Goal: Task Accomplishment & Management: Manage account settings

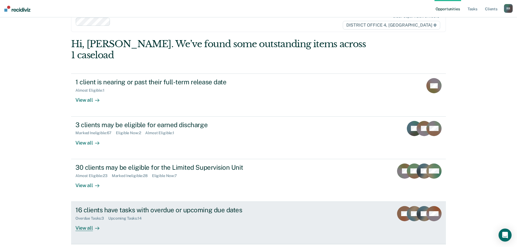
scroll to position [22, 0]
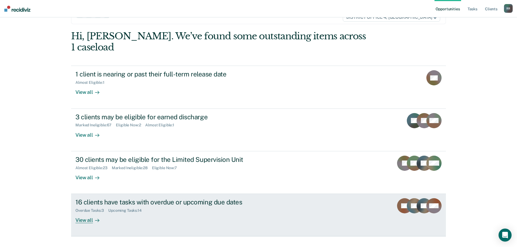
click at [88, 213] on div "View all" at bounding box center [90, 218] width 30 height 11
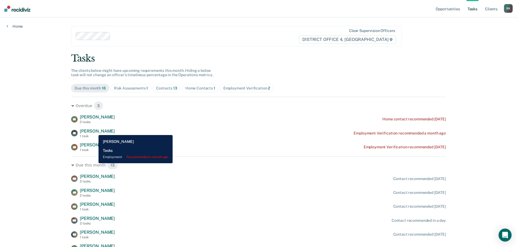
click at [94, 131] on span "[PERSON_NAME]" at bounding box center [97, 131] width 35 height 5
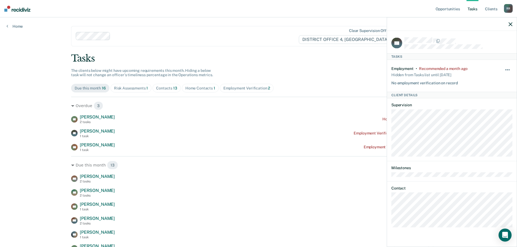
click at [509, 69] on span "button" at bounding box center [509, 69] width 1 height 1
click at [491, 101] on button "30 days" at bounding box center [492, 104] width 39 height 9
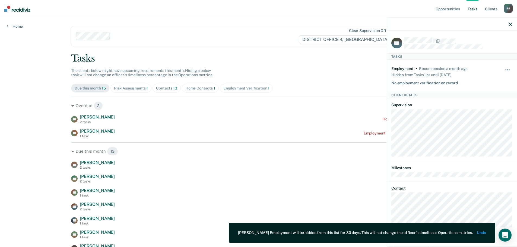
click at [313, 66] on div "Tasks The clients below might have upcoming requirements this month. Hiding a b…" at bounding box center [258, 195] width 375 height 284
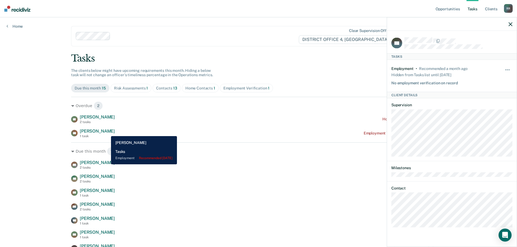
click at [107, 132] on span "[PERSON_NAME]" at bounding box center [97, 131] width 35 height 5
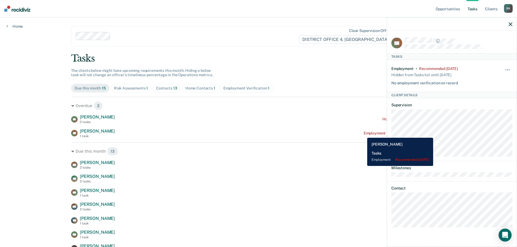
click at [364, 134] on div "Employment Verification recommended [DATE]" at bounding box center [405, 133] width 82 height 5
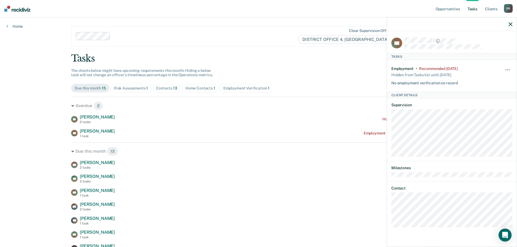
click at [511, 25] on icon "button" at bounding box center [511, 24] width 4 height 4
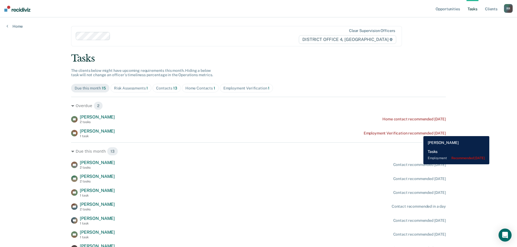
click at [419, 132] on div "Employment Verification recommended [DATE]" at bounding box center [405, 133] width 82 height 5
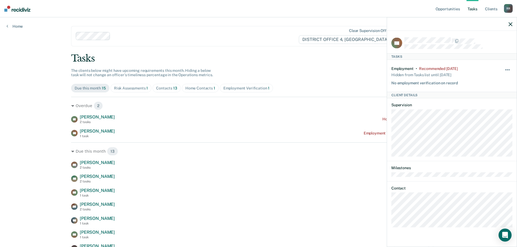
click at [506, 68] on button "button" at bounding box center [507, 72] width 9 height 9
click at [485, 101] on button "30 days" at bounding box center [492, 104] width 39 height 9
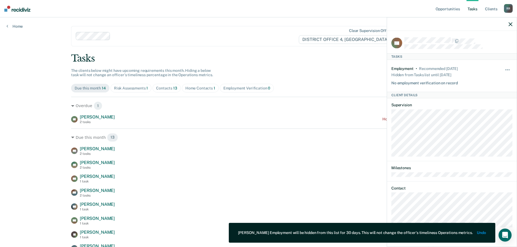
click at [288, 42] on div "Clear supervision officers DISTRICT OFFICE 4, [GEOGRAPHIC_DATA]" at bounding box center [236, 36] width 331 height 20
click at [21, 58] on div "Opportunities Tasks Client s [PERSON_NAME] R R Profile How it works Log Out Hom…" at bounding box center [258, 172] width 517 height 345
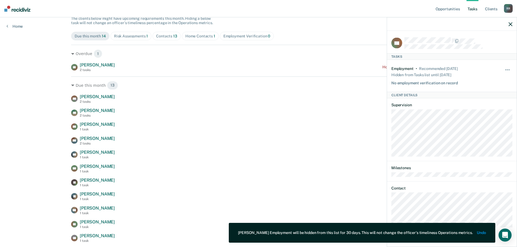
scroll to position [54, 0]
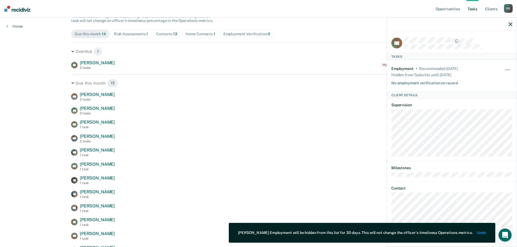
click at [510, 24] on icon "button" at bounding box center [511, 24] width 4 height 4
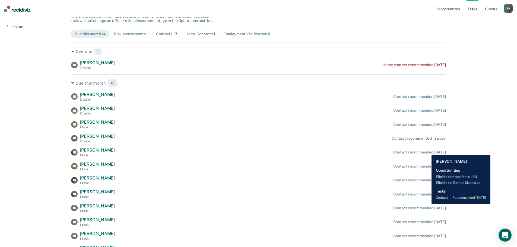
click at [427, 151] on div "Contact recommended [DATE]" at bounding box center [419, 152] width 53 height 5
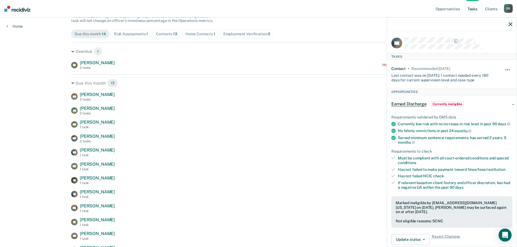
click at [505, 69] on span "button" at bounding box center [505, 69] width 1 height 1
click at [474, 96] on button "7 days" at bounding box center [492, 95] width 39 height 9
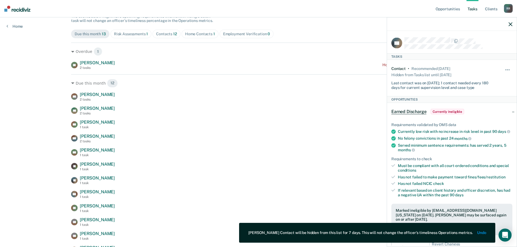
click at [36, 153] on div "Opportunities Tasks Client s [PERSON_NAME] R R Profile How it works Log Out Hom…" at bounding box center [258, 111] width 517 height 331
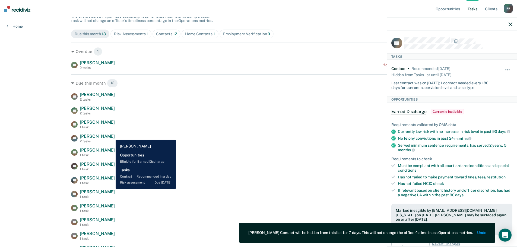
click at [112, 136] on span "[PERSON_NAME]" at bounding box center [97, 136] width 35 height 5
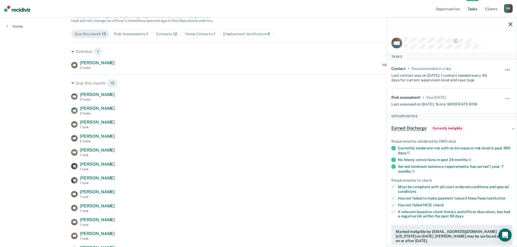
click at [505, 68] on button "button" at bounding box center [507, 72] width 9 height 9
click at [487, 96] on button "7 days" at bounding box center [492, 95] width 39 height 9
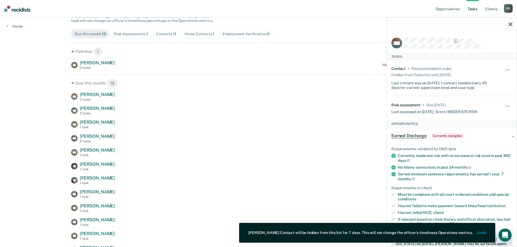
click at [43, 139] on div "Opportunities Tasks Client s [PERSON_NAME] R R Profile How it works Log Out Hom…" at bounding box center [258, 111] width 517 height 331
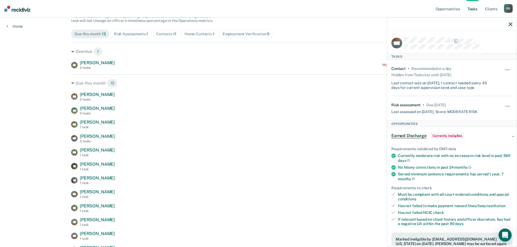
click at [511, 24] on icon "button" at bounding box center [511, 24] width 4 height 4
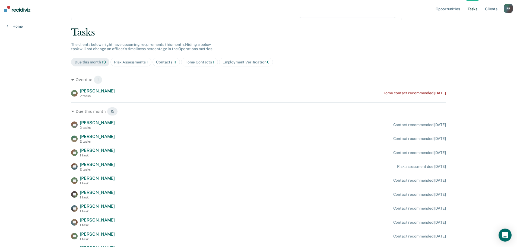
scroll to position [0, 0]
